Goal: Find specific page/section: Find specific page/section

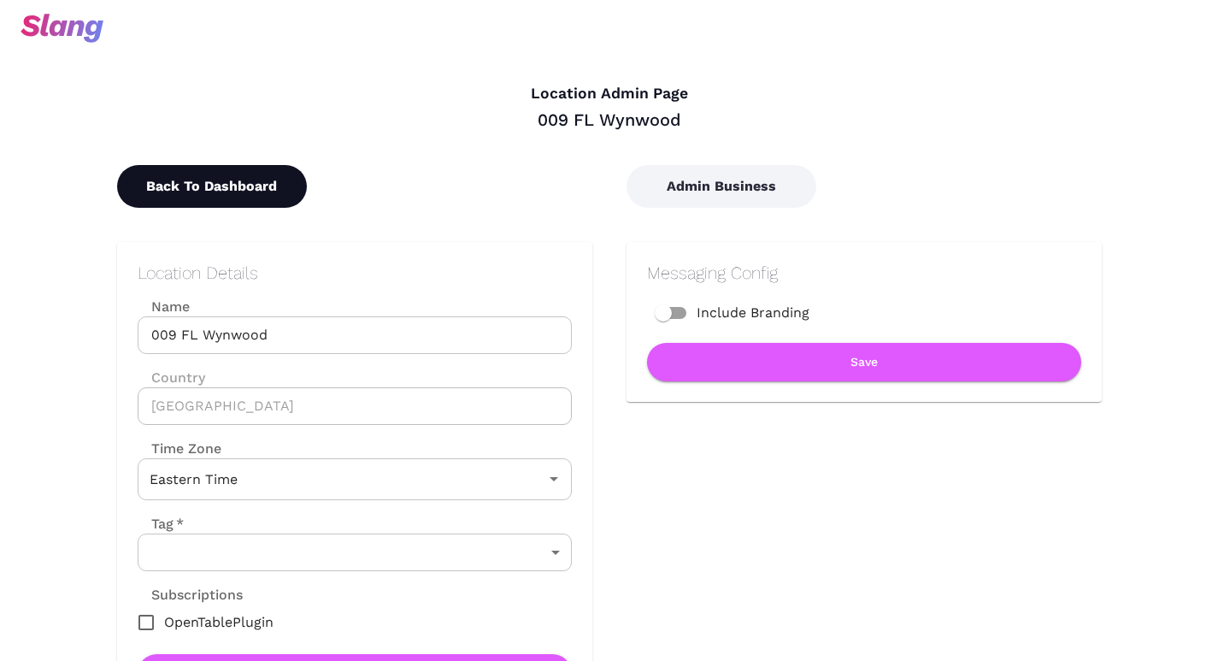
click at [220, 187] on button "Back To Dashboard" at bounding box center [212, 186] width 190 height 43
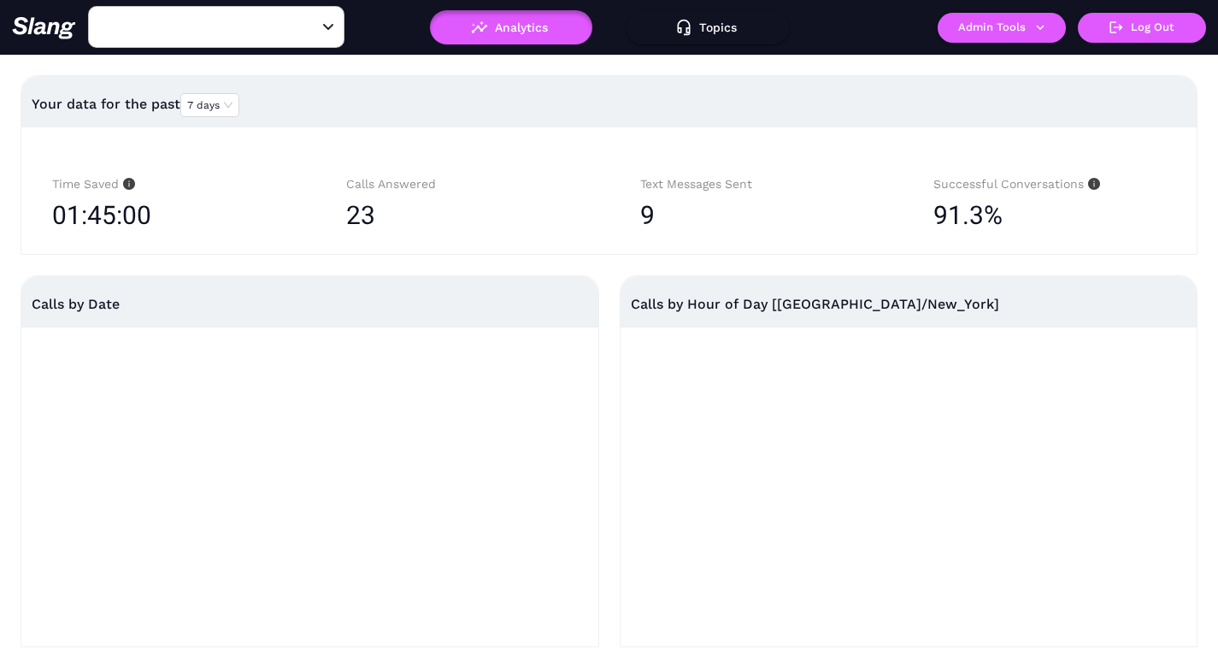
type input "009 FL Wynwood"
click at [327, 26] on icon "Open" at bounding box center [328, 27] width 10 height 6
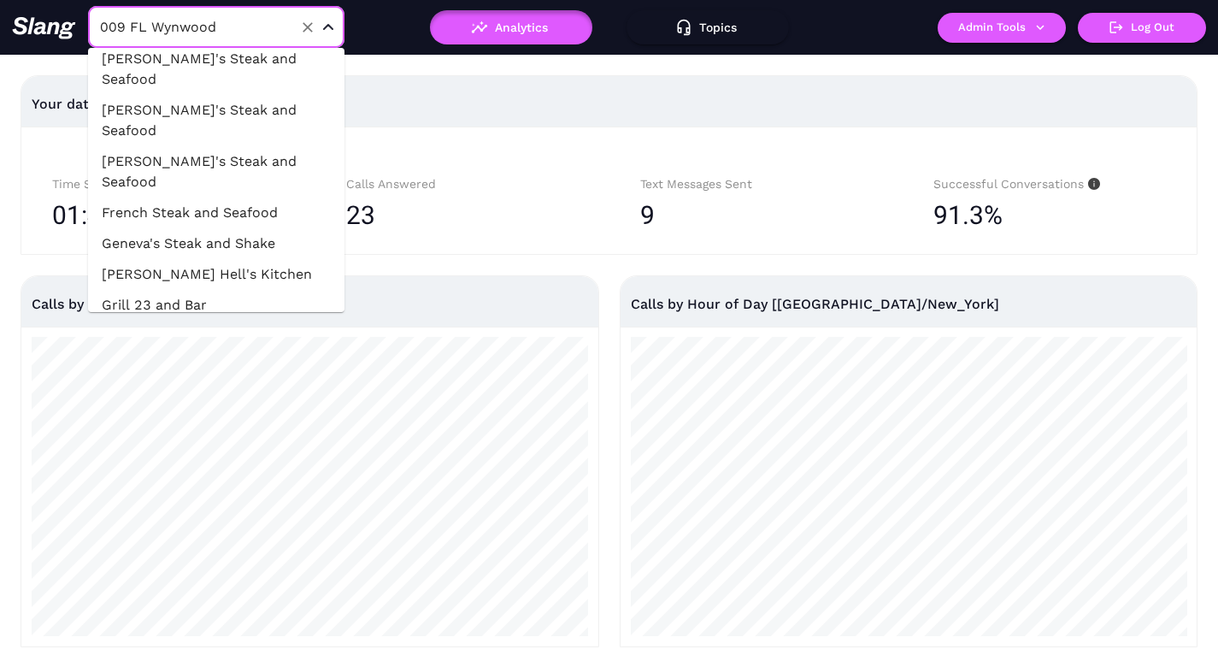
scroll to position [44297, 0]
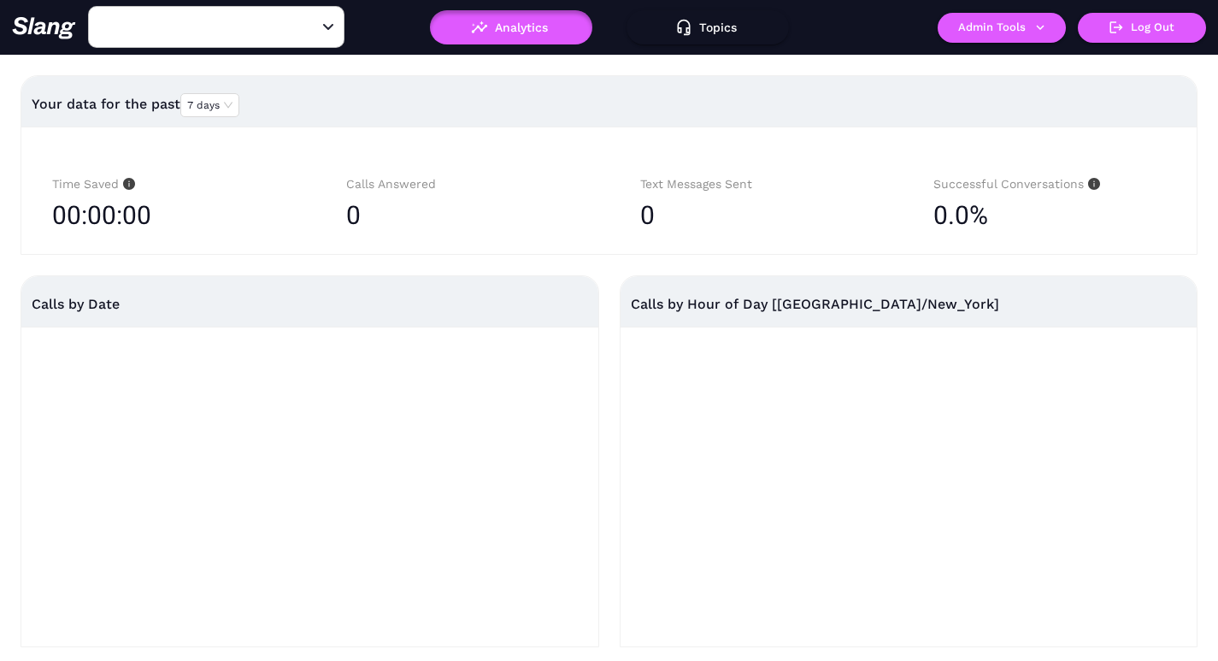
type input "039 VA Tysons Corner"
click at [323, 30] on div "Open" at bounding box center [328, 27] width 17 height 17
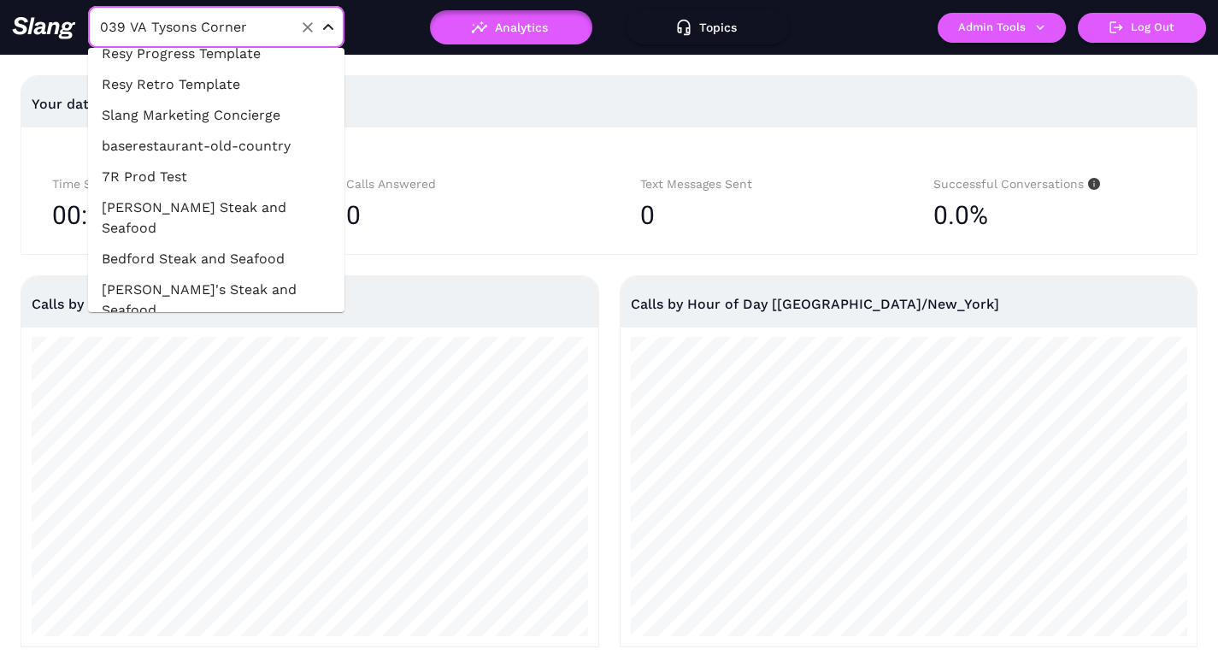
scroll to position [44219, 0]
